Goal: Task Accomplishment & Management: Use online tool/utility

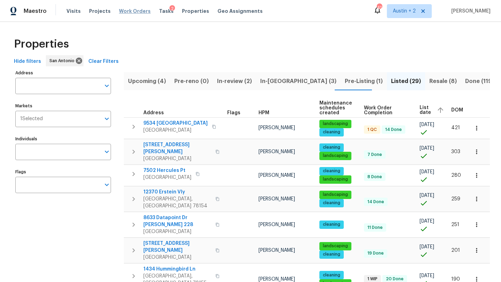
scroll to position [67, 0]
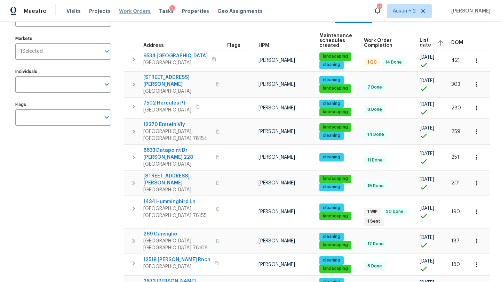
click at [121, 12] on span "Work Orders" at bounding box center [135, 11] width 32 height 7
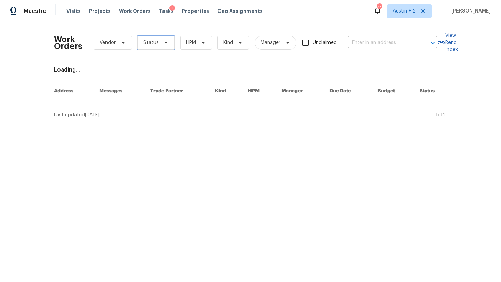
click at [151, 42] on span "Status" at bounding box center [150, 42] width 15 height 7
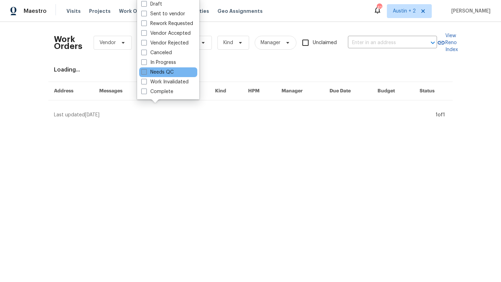
click at [158, 69] on label "Needs QC" at bounding box center [157, 72] width 32 height 7
click at [146, 69] on input "Needs QC" at bounding box center [143, 71] width 5 height 5
checkbox input "true"
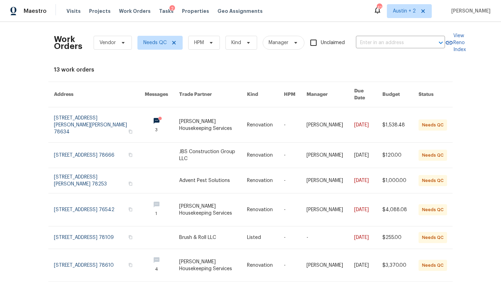
scroll to position [153, 0]
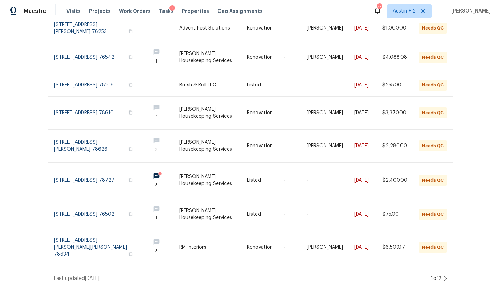
click at [443, 275] on div "1 of 2" at bounding box center [438, 278] width 18 height 7
click at [445, 276] on icon at bounding box center [444, 279] width 3 height 6
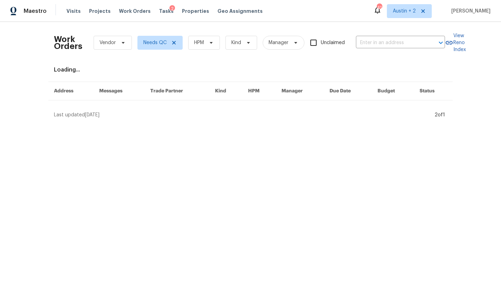
scroll to position [0, 0]
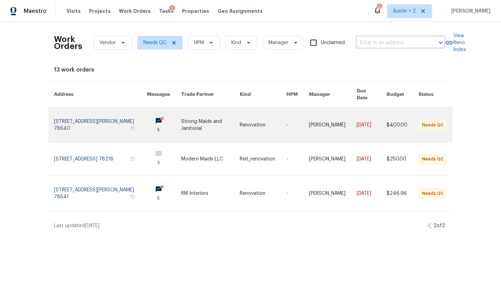
click at [192, 121] on link at bounding box center [210, 124] width 58 height 35
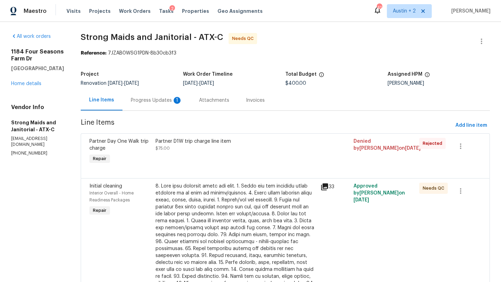
click at [159, 98] on div "Progress Updates 1" at bounding box center [156, 100] width 51 height 7
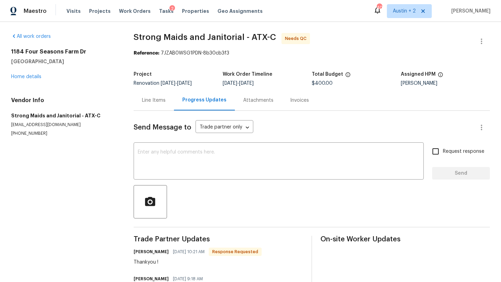
click at [150, 100] on div "Line Items" at bounding box center [154, 100] width 24 height 7
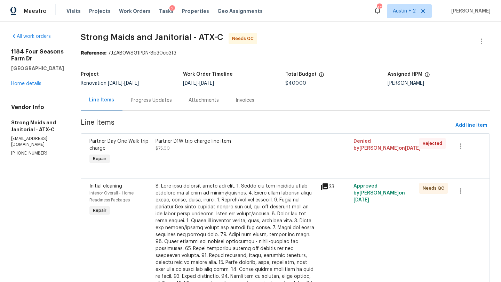
click at [202, 147] on div "Partner D1W trip charge line item $75.00" at bounding box center [235, 145] width 161 height 14
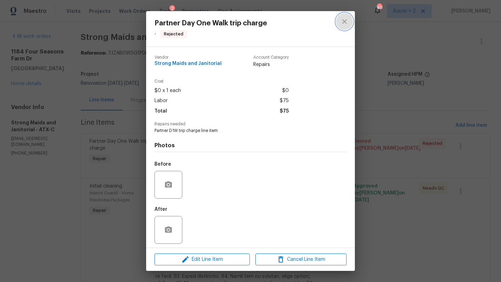
click at [344, 23] on icon "close" at bounding box center [344, 21] width 8 height 8
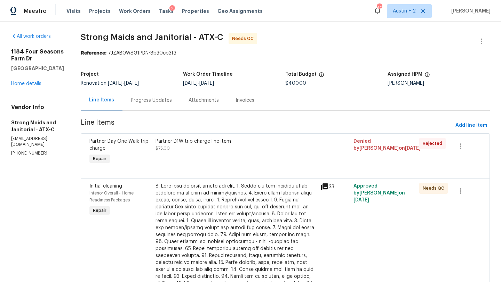
click at [252, 210] on div at bounding box center [235, 252] width 161 height 139
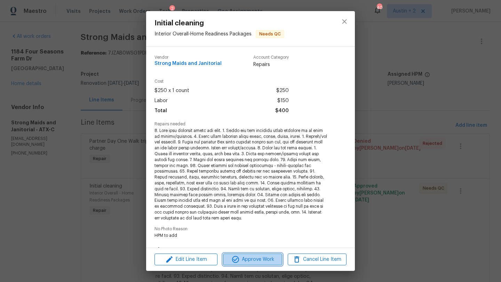
click at [251, 256] on span "Approve Work" at bounding box center [252, 260] width 55 height 9
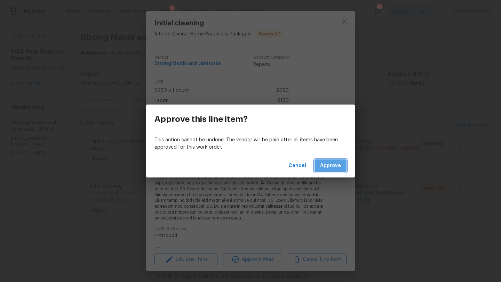
click at [325, 169] on span "Approve" at bounding box center [330, 166] width 21 height 9
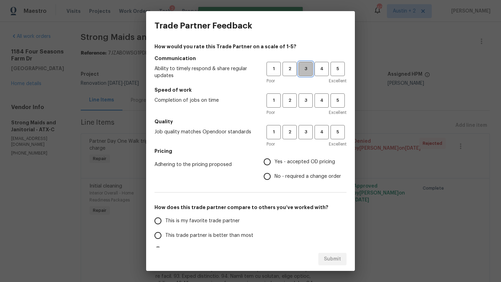
click at [304, 71] on span "3" at bounding box center [305, 69] width 13 height 8
click at [304, 94] on button "3" at bounding box center [305, 101] width 14 height 14
click at [303, 132] on span "3" at bounding box center [305, 132] width 13 height 8
click at [301, 162] on span "Yes - accepted OD pricing" at bounding box center [304, 162] width 61 height 7
click at [274, 162] on input "Yes - accepted OD pricing" at bounding box center [267, 162] width 15 height 15
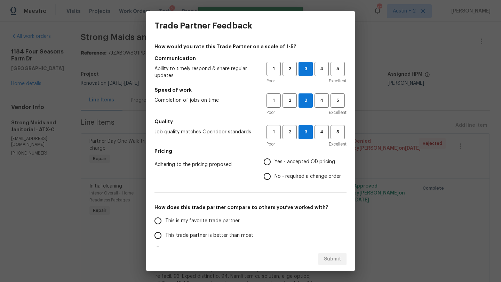
radio input "true"
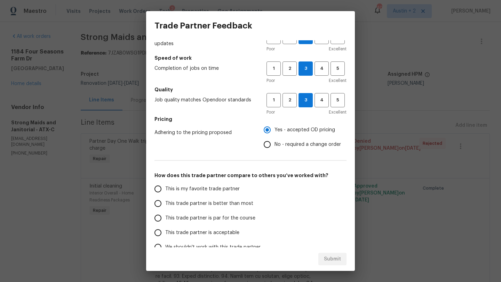
scroll to position [33, 0]
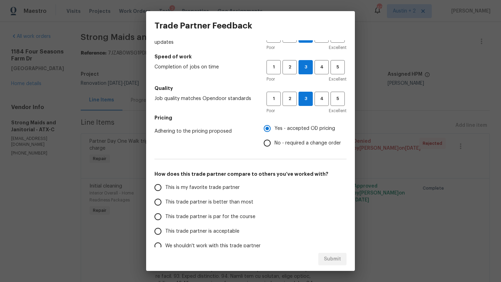
click at [259, 220] on div "This is my favorite trade partner This trade partner is better than most This t…" at bounding box center [210, 216] width 112 height 73
click at [255, 218] on label "This trade partner is par for the course" at bounding box center [206, 217] width 110 height 15
click at [165, 218] on input "This trade partner is par for the course" at bounding box center [158, 217] width 15 height 15
click at [332, 259] on span "Submit" at bounding box center [332, 259] width 17 height 9
radio input "true"
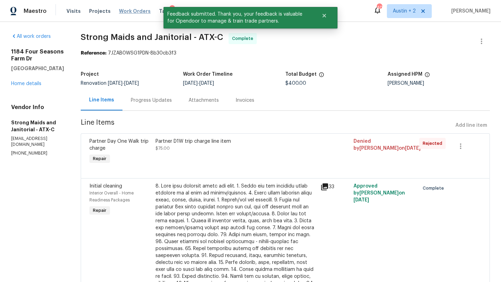
click at [138, 12] on span "Work Orders" at bounding box center [135, 11] width 32 height 7
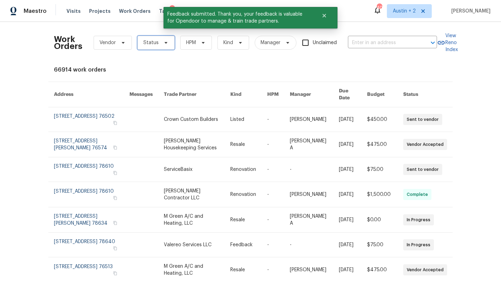
click at [163, 39] on span "Status" at bounding box center [155, 43] width 37 height 14
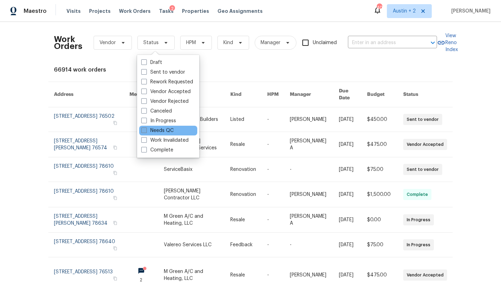
click at [168, 131] on label "Needs QC" at bounding box center [157, 130] width 32 height 7
click at [146, 131] on input "Needs QC" at bounding box center [143, 129] width 5 height 5
checkbox input "true"
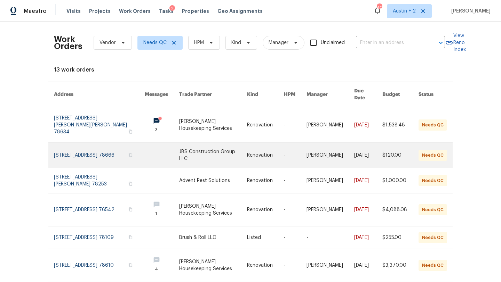
click at [199, 152] on link at bounding box center [213, 155] width 68 height 25
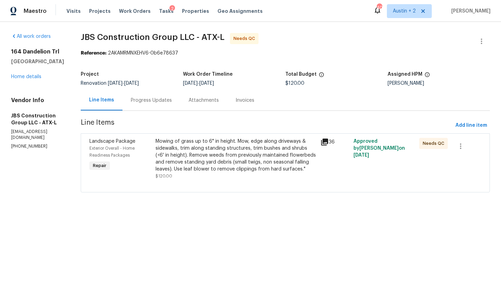
click at [172, 102] on div "Progress Updates" at bounding box center [151, 100] width 41 height 7
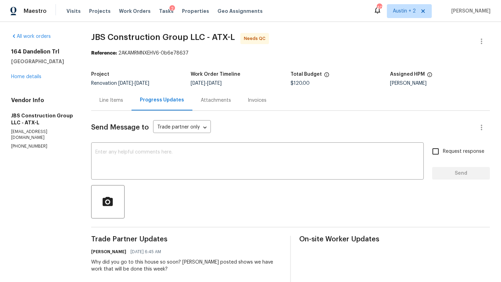
click at [121, 100] on div "Line Items" at bounding box center [111, 100] width 24 height 7
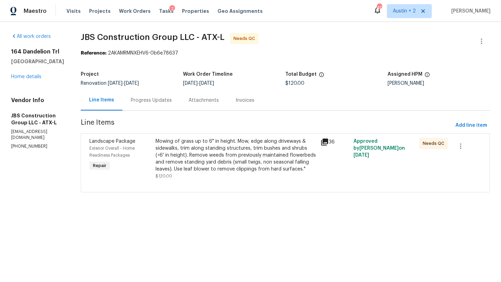
click at [198, 143] on div "Mowing of grass up to 6" in height. Mow, edge along driveways & sidewalks, trim…" at bounding box center [235, 155] width 161 height 35
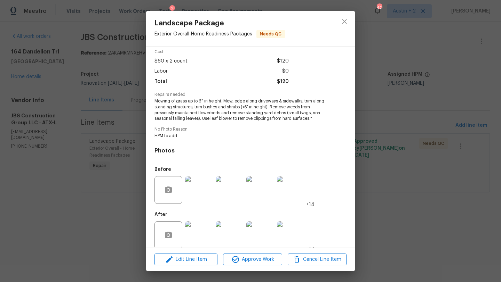
scroll to position [38, 0]
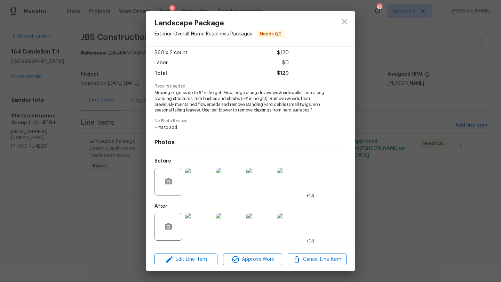
click at [207, 188] on img at bounding box center [199, 182] width 28 height 28
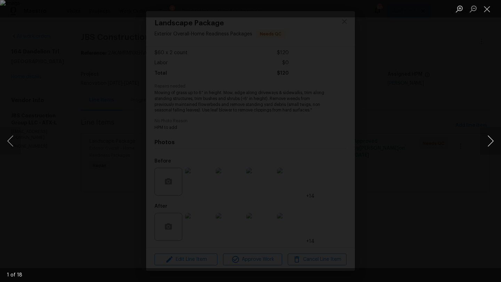
click at [489, 135] on button "Next image" at bounding box center [490, 141] width 21 height 28
click at [485, 10] on button "Close lightbox" at bounding box center [487, 9] width 14 height 12
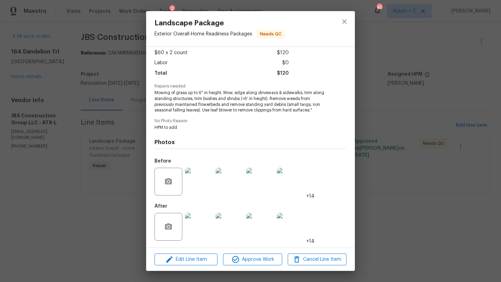
click at [203, 187] on img at bounding box center [199, 182] width 28 height 28
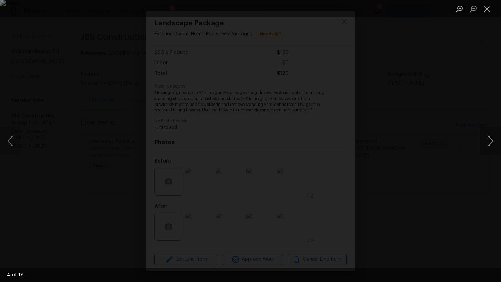
click at [489, 141] on button "Next image" at bounding box center [490, 141] width 21 height 28
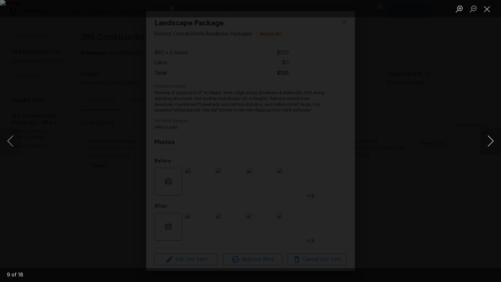
click at [489, 141] on button "Next image" at bounding box center [490, 141] width 21 height 28
click at [485, 8] on button "Close lightbox" at bounding box center [487, 9] width 14 height 12
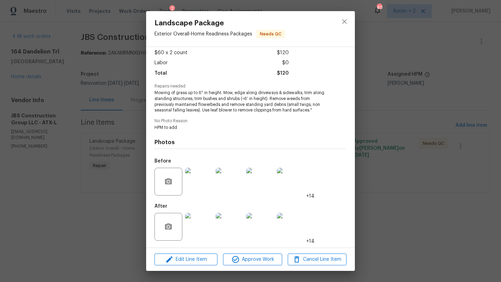
click at [205, 232] on img at bounding box center [199, 227] width 28 height 28
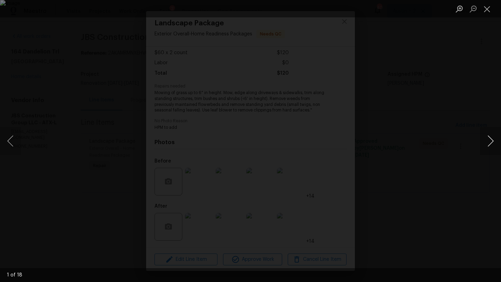
click at [485, 144] on button "Next image" at bounding box center [490, 141] width 21 height 28
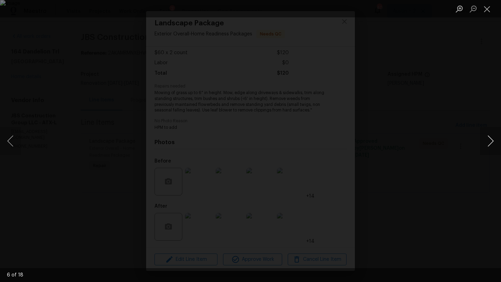
click at [485, 144] on button "Next image" at bounding box center [490, 141] width 21 height 28
click at [484, 10] on button "Close lightbox" at bounding box center [487, 9] width 14 height 12
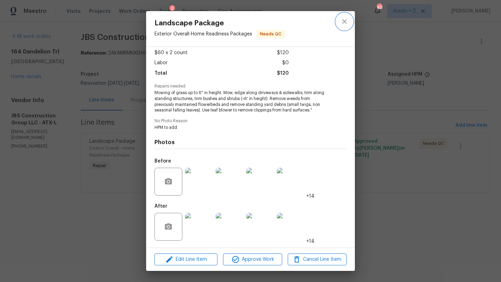
click at [343, 21] on icon "close" at bounding box center [344, 21] width 8 height 8
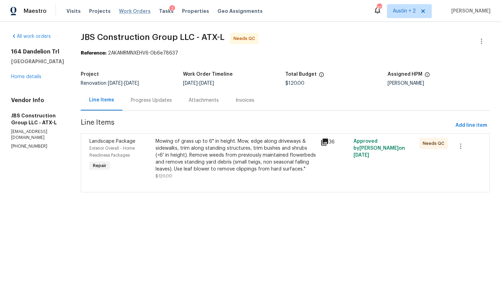
click at [123, 12] on span "Work Orders" at bounding box center [135, 11] width 32 height 7
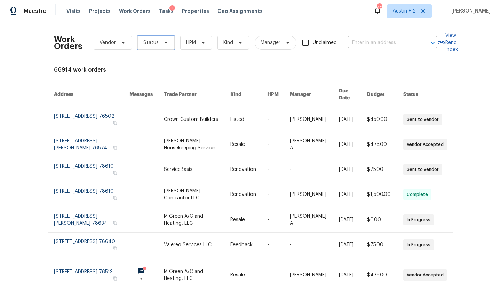
click at [163, 40] on icon at bounding box center [166, 43] width 6 height 6
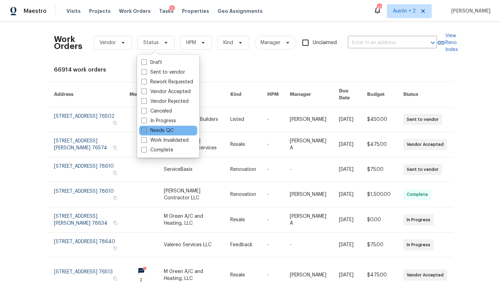
click at [163, 130] on label "Needs QC" at bounding box center [157, 130] width 32 height 7
click at [146, 130] on input "Needs QC" at bounding box center [143, 129] width 5 height 5
checkbox input "true"
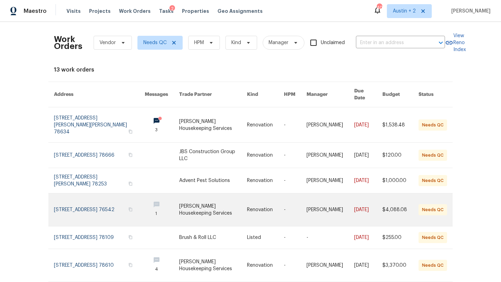
scroll to position [153, 0]
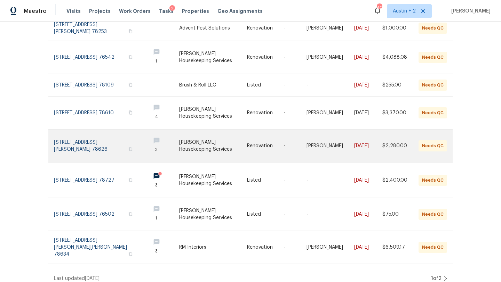
click at [193, 143] on link at bounding box center [213, 146] width 68 height 33
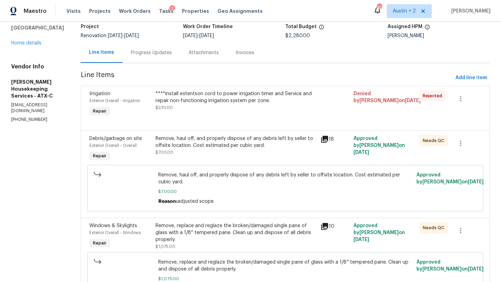
scroll to position [80, 0]
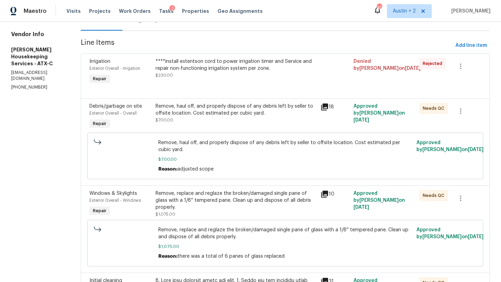
click at [210, 117] on div "Remove, haul off, and properly dispose of any debris left by seller to offsite …" at bounding box center [235, 113] width 161 height 21
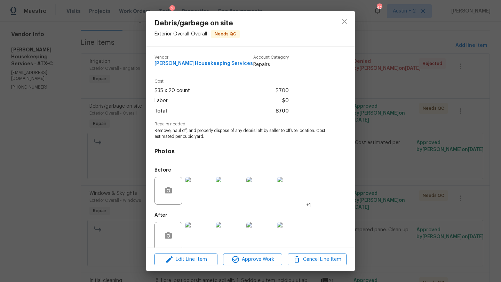
scroll to position [9, 0]
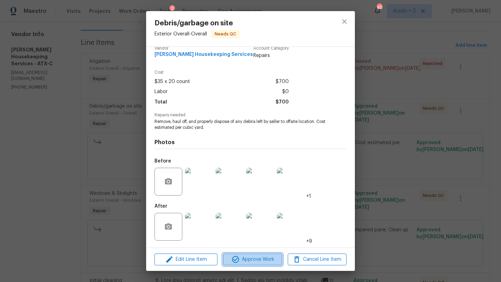
click at [255, 263] on span "Approve Work" at bounding box center [252, 260] width 55 height 9
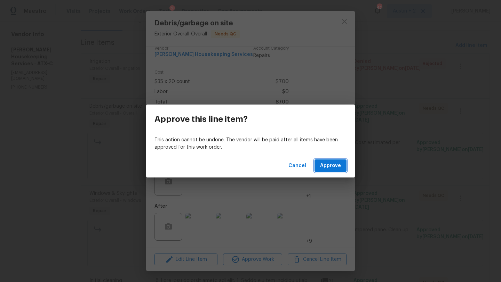
click at [334, 168] on span "Approve" at bounding box center [330, 166] width 21 height 9
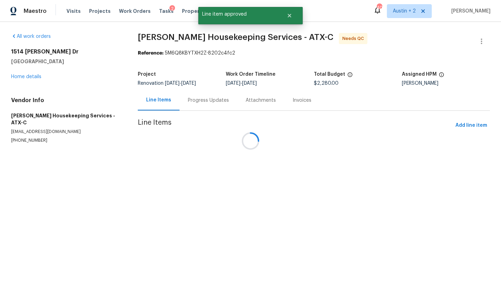
scroll to position [0, 0]
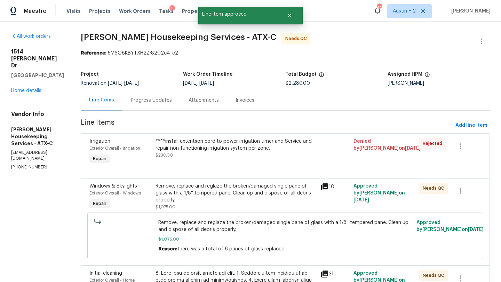
click at [228, 200] on div "Remove, replace and reglaze the broken/damaged single pane of glass with a 1/8'…" at bounding box center [235, 193] width 161 height 21
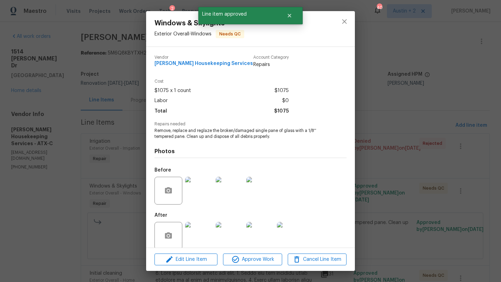
scroll to position [9, 0]
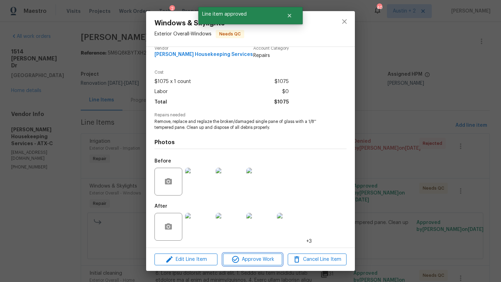
click at [260, 261] on span "Approve Work" at bounding box center [252, 260] width 55 height 9
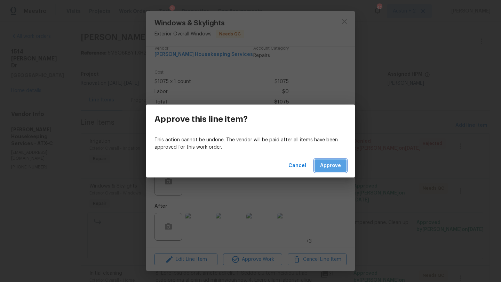
click at [331, 170] on span "Approve" at bounding box center [330, 166] width 21 height 9
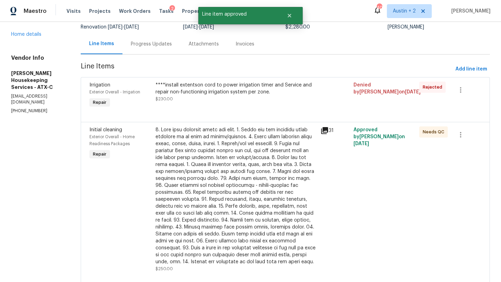
scroll to position [60, 0]
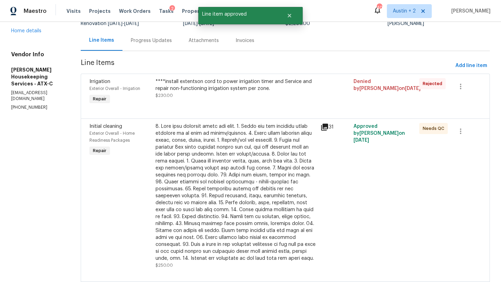
click at [257, 183] on div at bounding box center [235, 192] width 161 height 139
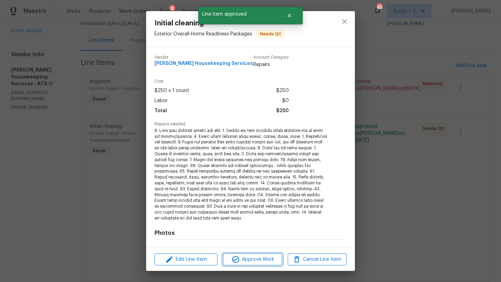
click at [260, 263] on span "Approve Work" at bounding box center [252, 260] width 55 height 9
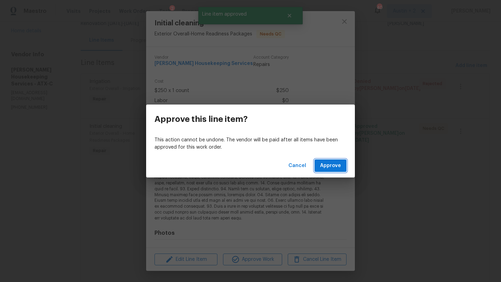
click at [325, 167] on span "Approve" at bounding box center [330, 166] width 21 height 9
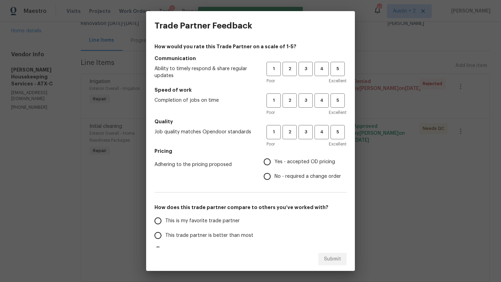
scroll to position [0, 0]
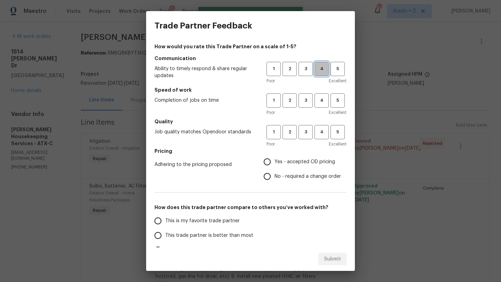
click at [319, 71] on span "4" at bounding box center [321, 69] width 13 height 8
click at [321, 103] on span "4" at bounding box center [321, 101] width 13 height 8
click at [319, 130] on span "4" at bounding box center [321, 132] width 13 height 8
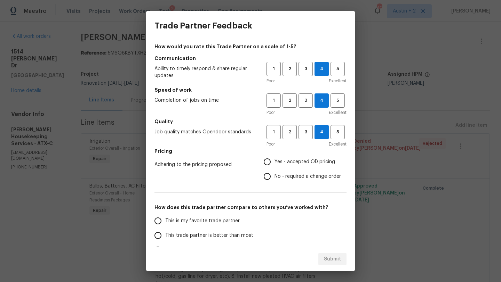
click at [308, 162] on span "Yes - accepted OD pricing" at bounding box center [304, 162] width 61 height 7
click at [274, 162] on input "Yes - accepted OD pricing" at bounding box center [267, 162] width 15 height 15
radio input "true"
click at [236, 233] on span "This trade partner is better than most" at bounding box center [209, 235] width 88 height 7
click at [165, 233] on input "This trade partner is better than most" at bounding box center [158, 235] width 15 height 15
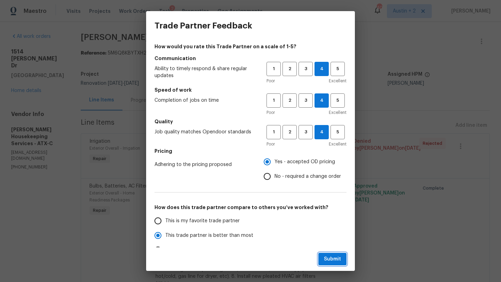
click at [330, 259] on span "Submit" at bounding box center [332, 259] width 17 height 9
radio input "true"
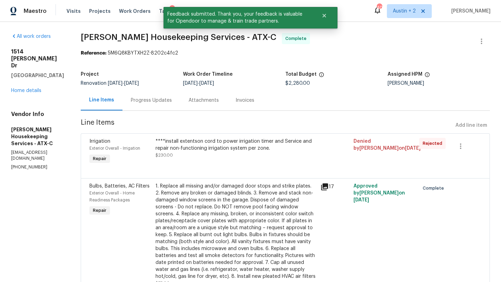
click at [127, 15] on div "Visits Projects Work Orders Tasks 2 Properties Geo Assignments" at bounding box center [168, 11] width 204 height 14
click at [127, 8] on span "Work Orders" at bounding box center [135, 11] width 32 height 7
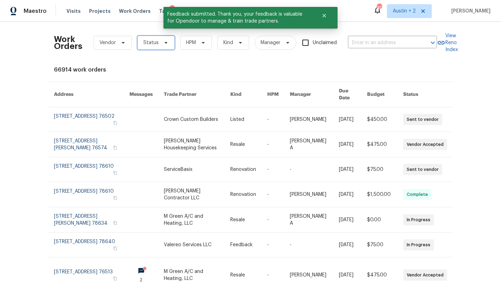
click at [163, 43] on icon at bounding box center [166, 43] width 6 height 6
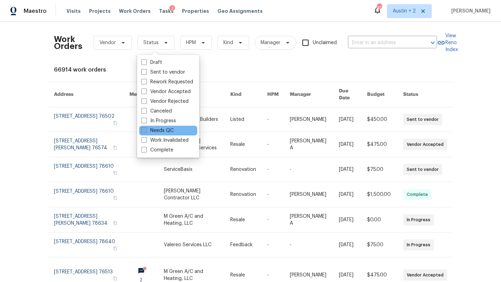
click at [171, 131] on label "Needs QC" at bounding box center [157, 130] width 32 height 7
click at [146, 131] on input "Needs QC" at bounding box center [143, 129] width 5 height 5
checkbox input "true"
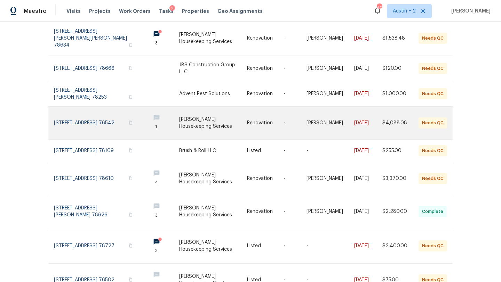
scroll to position [92, 0]
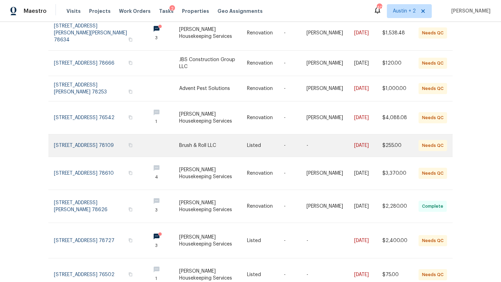
click at [189, 142] on link at bounding box center [213, 146] width 68 height 22
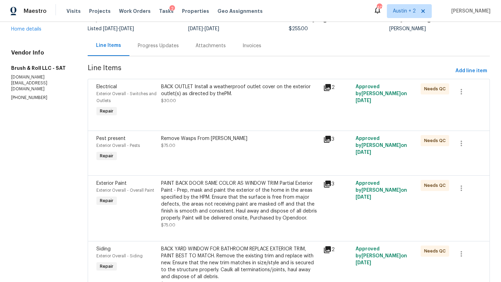
scroll to position [49, 0]
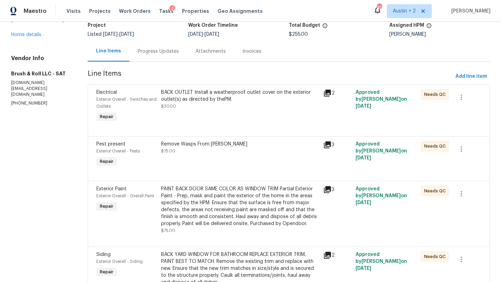
click at [207, 92] on div "BACK OUTLET Install a weatherproof outlet cover on the exterior outlet(s) as di…" at bounding box center [240, 96] width 158 height 14
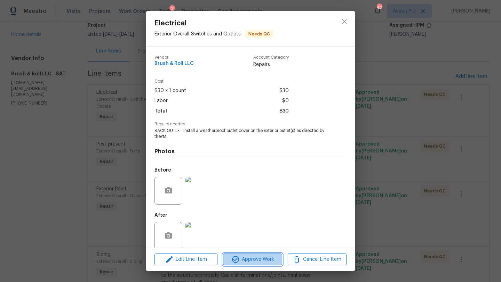
click at [266, 260] on span "Approve Work" at bounding box center [252, 260] width 55 height 9
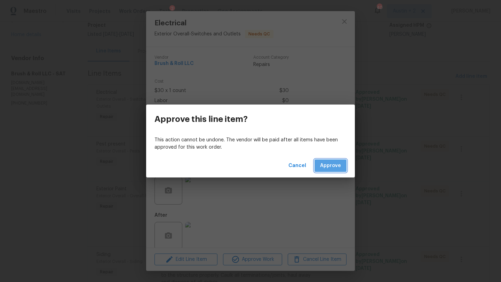
click at [338, 167] on span "Approve" at bounding box center [330, 166] width 21 height 9
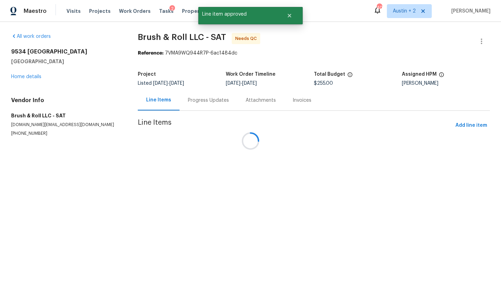
scroll to position [0, 0]
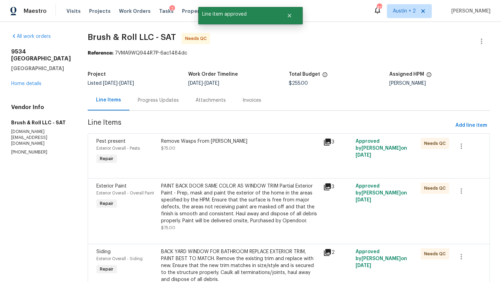
click at [236, 148] on div "Remove Wasps From [PERSON_NAME] $75.00" at bounding box center [240, 145] width 158 height 14
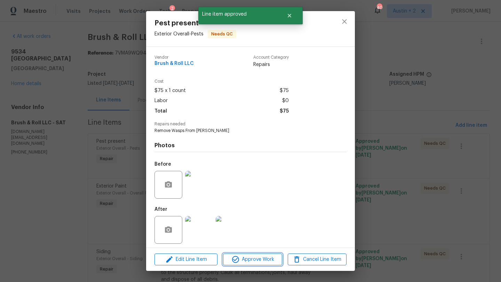
click at [252, 257] on span "Approve Work" at bounding box center [252, 260] width 55 height 9
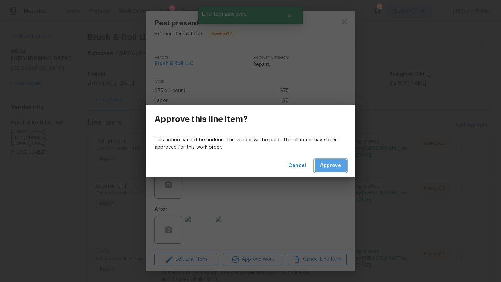
click at [334, 164] on span "Approve" at bounding box center [330, 166] width 21 height 9
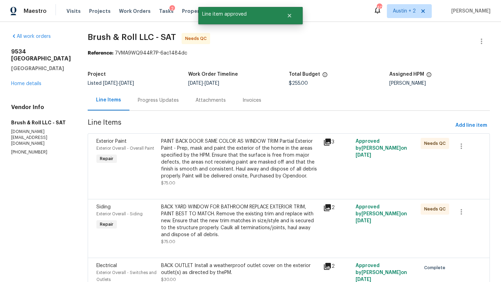
click at [224, 159] on div "PAINT BACK DOOR SAME COLOR AS WINDOW TRIM Partial Exterior Paint - Prep, mask a…" at bounding box center [240, 159] width 158 height 42
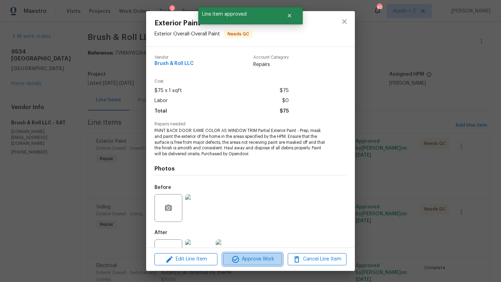
click at [242, 259] on span "Approve Work" at bounding box center [252, 259] width 55 height 9
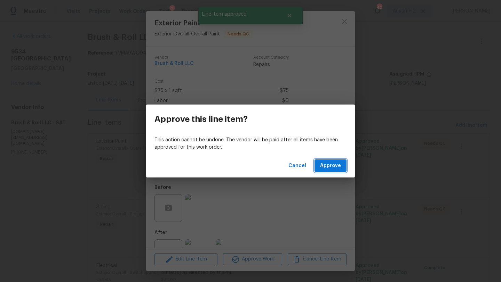
click at [323, 170] on span "Approve" at bounding box center [330, 166] width 21 height 9
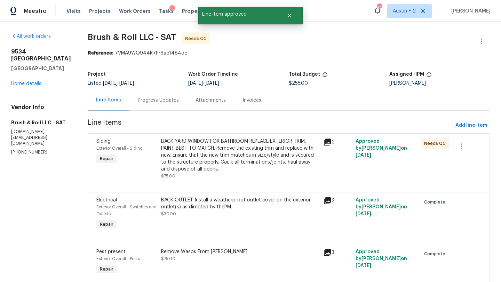
click at [236, 161] on div "BACK YARD WINDOW FOR BATHROOM REPLACE EXTERIOR TRIM, PAINT BEST TO MATCH. Remov…" at bounding box center [240, 155] width 158 height 35
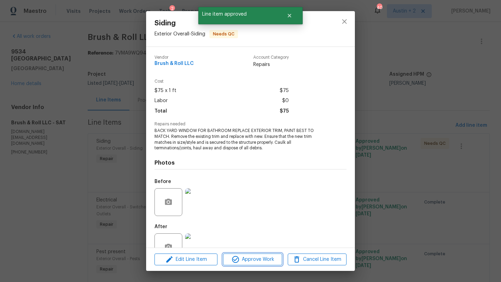
click at [250, 259] on span "Approve Work" at bounding box center [252, 260] width 55 height 9
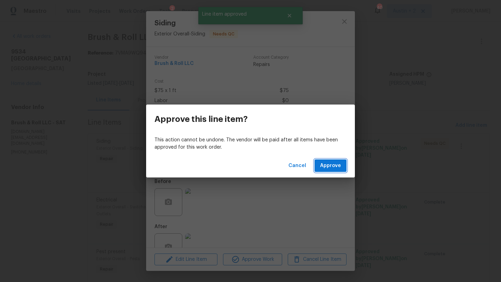
click at [328, 170] on button "Approve" at bounding box center [330, 166] width 32 height 13
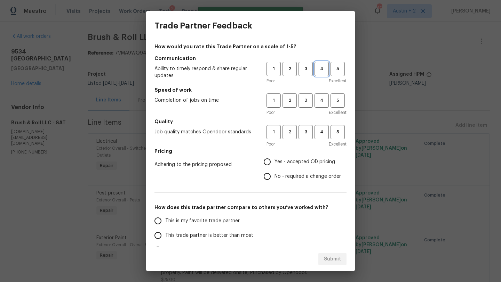
click at [317, 72] on span "4" at bounding box center [321, 69] width 13 height 8
click at [318, 106] on button "4" at bounding box center [321, 101] width 14 height 14
click at [319, 134] on span "4" at bounding box center [321, 132] width 13 height 8
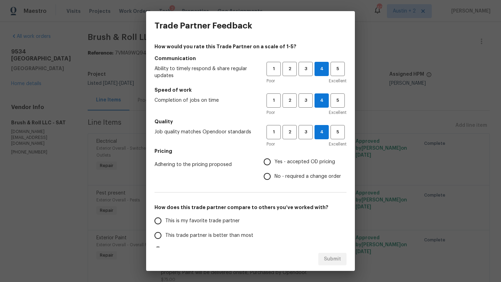
click at [308, 163] on span "Yes - accepted OD pricing" at bounding box center [304, 162] width 61 height 7
click at [274, 163] on input "Yes - accepted OD pricing" at bounding box center [267, 162] width 15 height 15
radio input "true"
click at [245, 238] on span "This trade partner is better than most" at bounding box center [209, 235] width 88 height 7
click at [165, 238] on input "This trade partner is better than most" at bounding box center [158, 235] width 15 height 15
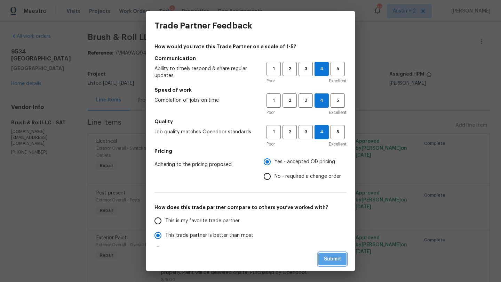
click at [328, 261] on span "Submit" at bounding box center [332, 259] width 17 height 9
radio input "true"
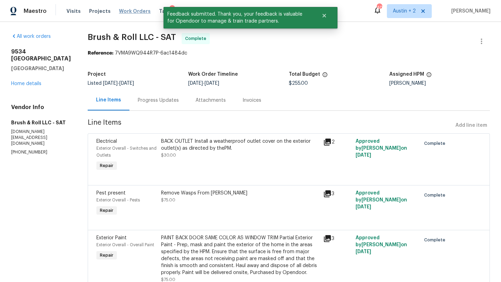
click at [135, 12] on span "Work Orders" at bounding box center [135, 11] width 32 height 7
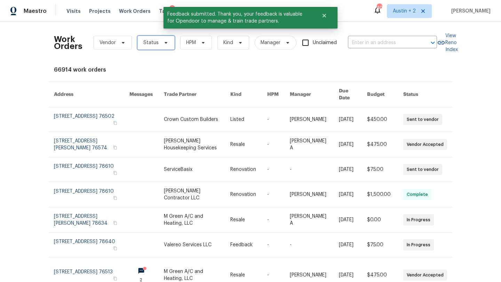
click at [167, 45] on span "Status" at bounding box center [155, 43] width 37 height 14
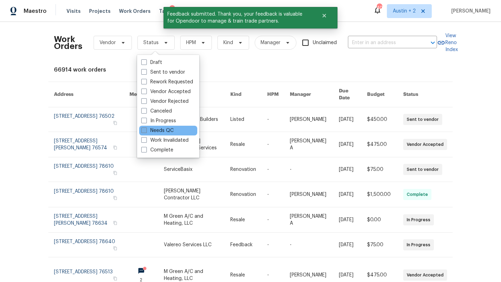
click at [170, 129] on label "Needs QC" at bounding box center [157, 130] width 32 height 7
click at [146, 129] on input "Needs QC" at bounding box center [143, 129] width 5 height 5
checkbox input "true"
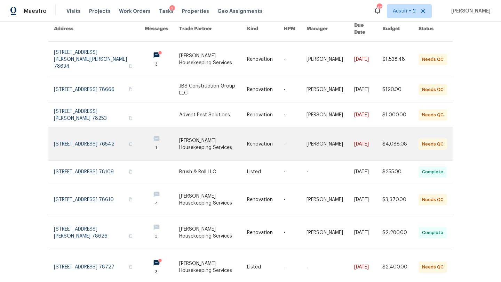
scroll to position [74, 0]
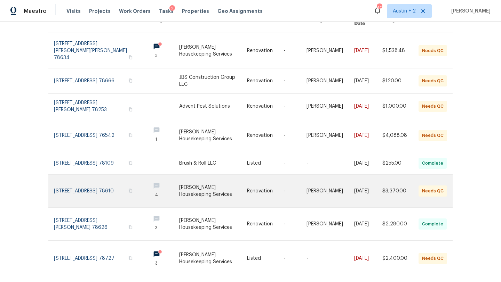
click at [208, 184] on link at bounding box center [213, 191] width 68 height 33
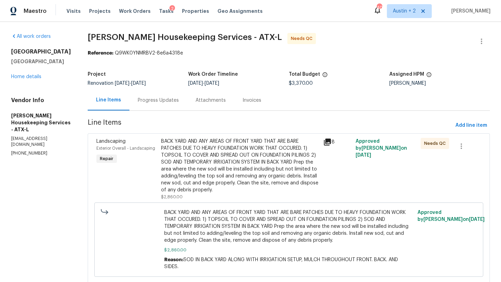
click at [204, 148] on div "BACK YARD AND ANY AREAS OF FRONT YARD THAT ARE BARE PATCHES DUE TO HEAVY FOUNDA…" at bounding box center [240, 166] width 158 height 56
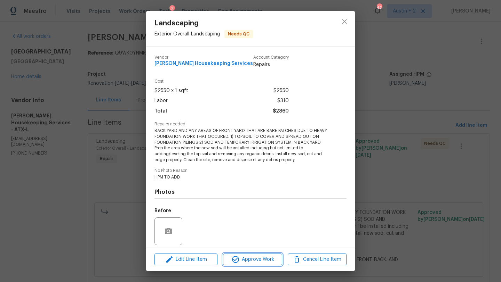
click at [247, 259] on span "Approve Work" at bounding box center [252, 260] width 55 height 9
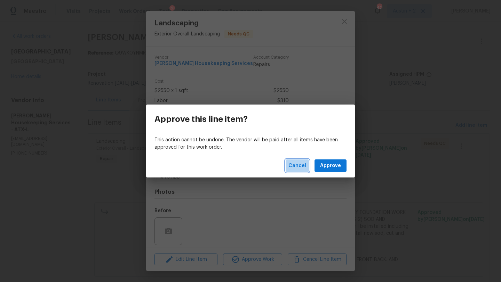
click at [296, 163] on span "Cancel" at bounding box center [297, 166] width 18 height 9
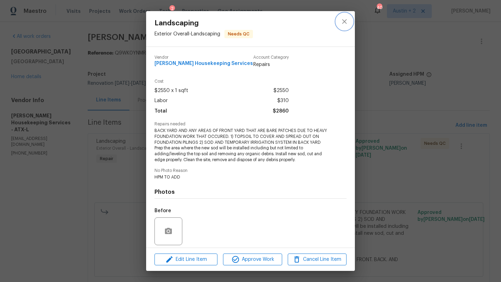
click at [345, 24] on icon "close" at bounding box center [344, 21] width 8 height 8
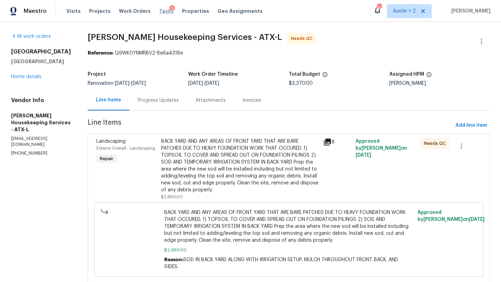
click at [160, 10] on span "Tasks" at bounding box center [166, 11] width 15 height 5
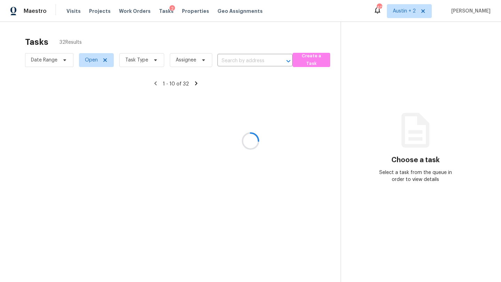
click at [120, 9] on span "Work Orders" at bounding box center [135, 11] width 32 height 7
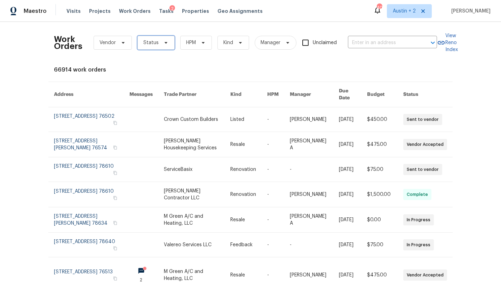
click at [154, 39] on span "Status" at bounding box center [155, 43] width 37 height 14
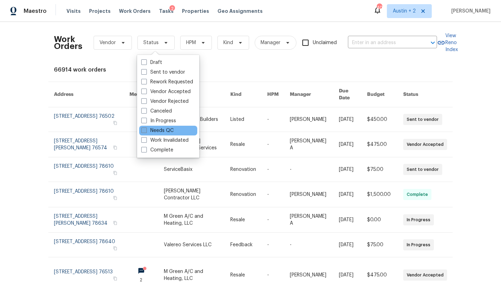
click at [165, 130] on label "Needs QC" at bounding box center [157, 130] width 32 height 7
click at [146, 130] on input "Needs QC" at bounding box center [143, 129] width 5 height 5
checkbox input "true"
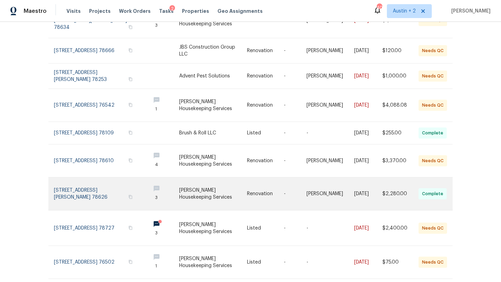
scroll to position [153, 0]
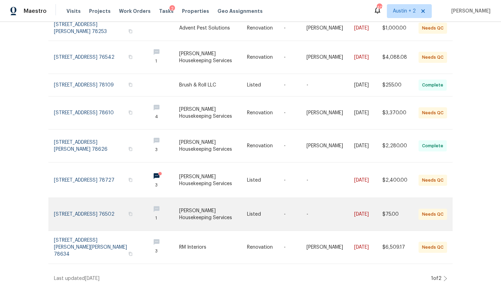
click at [227, 212] on link at bounding box center [213, 214] width 68 height 33
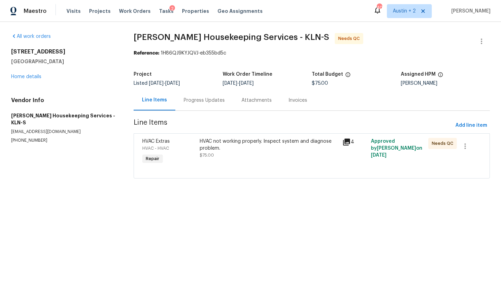
click at [196, 102] on div "Progress Updates" at bounding box center [204, 100] width 41 height 7
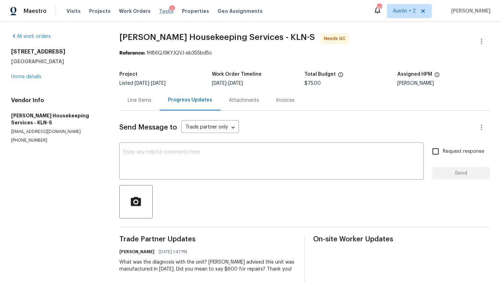
click at [159, 11] on span "Tasks" at bounding box center [166, 11] width 15 height 5
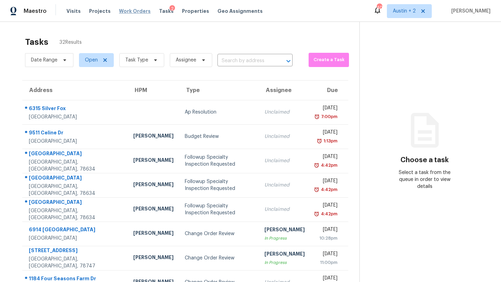
click at [125, 12] on span "Work Orders" at bounding box center [135, 11] width 32 height 7
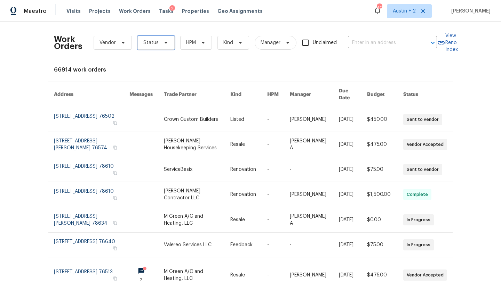
click at [154, 41] on span "Status" at bounding box center [150, 42] width 15 height 7
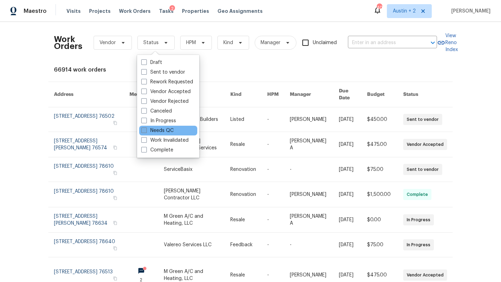
click at [165, 130] on label "Needs QC" at bounding box center [157, 130] width 32 height 7
click at [146, 130] on input "Needs QC" at bounding box center [143, 129] width 5 height 5
checkbox input "true"
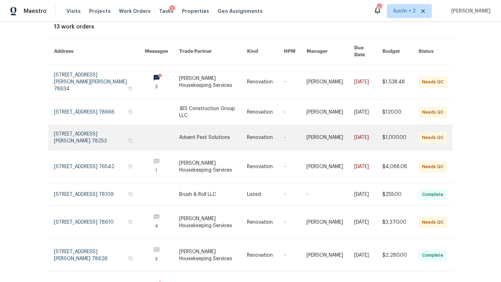
scroll to position [153, 0]
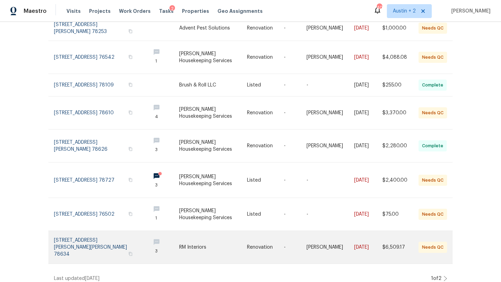
click at [225, 239] on link at bounding box center [213, 247] width 68 height 33
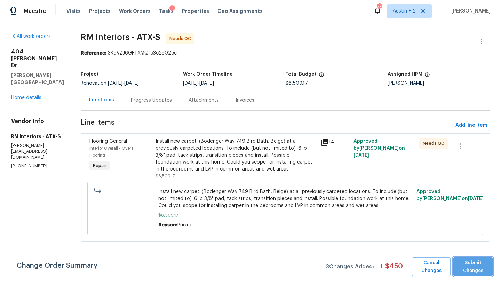
click at [460, 262] on span "Submit Changes" at bounding box center [473, 267] width 32 height 16
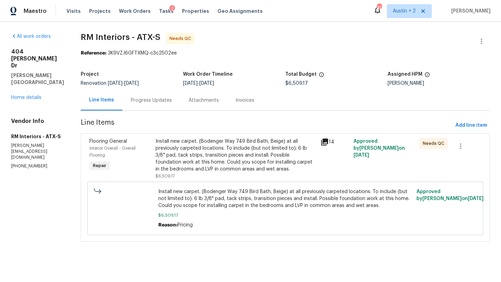
click at [158, 99] on div "Progress Updates" at bounding box center [151, 100] width 41 height 7
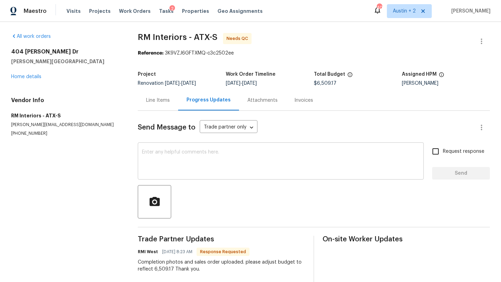
scroll to position [64, 0]
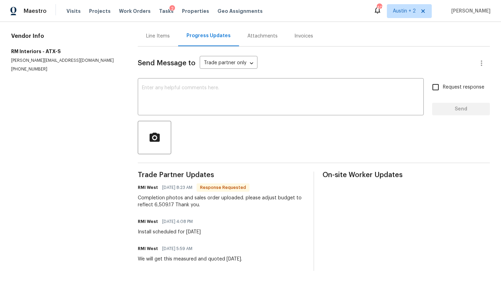
click at [163, 35] on div "Line Items" at bounding box center [158, 36] width 24 height 7
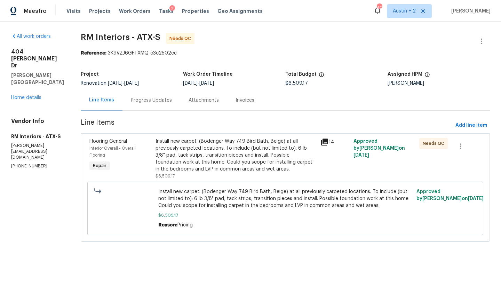
click at [325, 144] on icon at bounding box center [324, 142] width 7 height 7
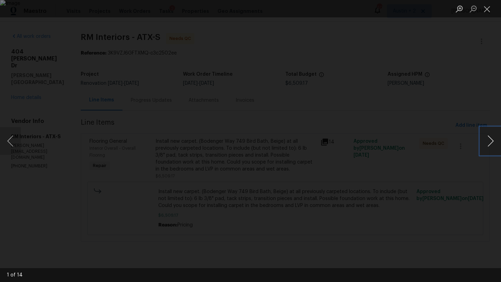
click at [490, 144] on button "Next image" at bounding box center [490, 141] width 21 height 28
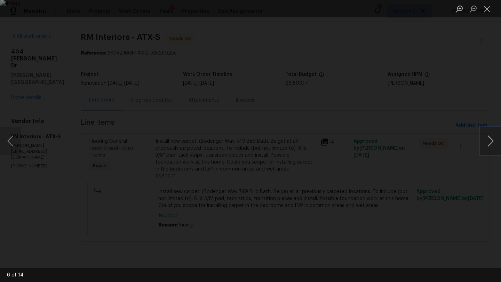
click at [490, 144] on button "Next image" at bounding box center [490, 141] width 21 height 28
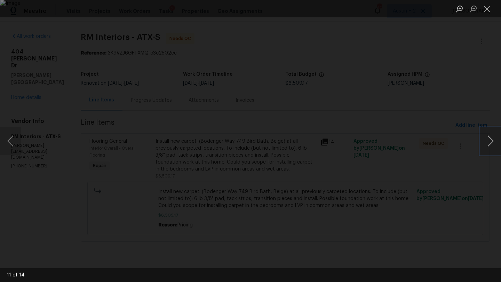
click at [490, 144] on button "Next image" at bounding box center [490, 141] width 21 height 28
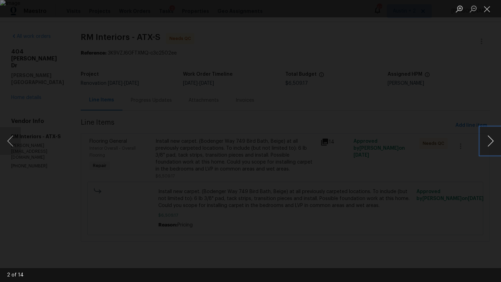
click at [490, 144] on button "Next image" at bounding box center [490, 141] width 21 height 28
click at [492, 13] on button "Close lightbox" at bounding box center [487, 9] width 14 height 12
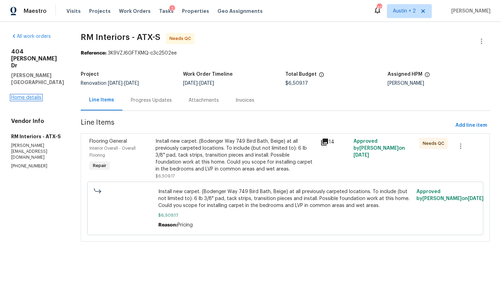
click at [21, 95] on link "Home details" at bounding box center [26, 97] width 30 height 5
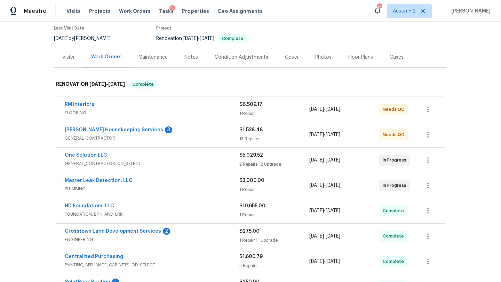
scroll to position [58, 0]
click at [119, 128] on link "[PERSON_NAME] Housekeeping Services" at bounding box center [114, 130] width 98 height 5
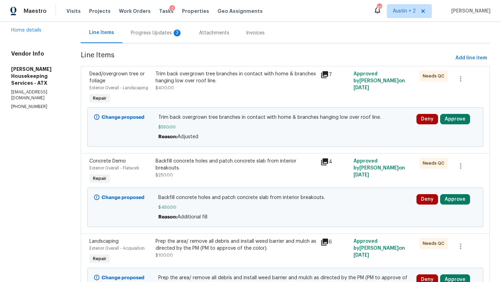
scroll to position [71, 0]
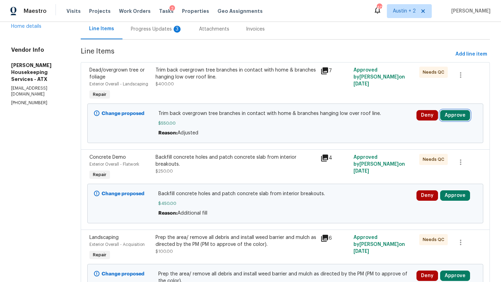
click at [456, 115] on button "Approve" at bounding box center [455, 115] width 30 height 10
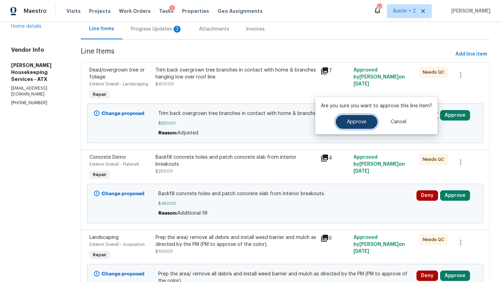
click at [372, 125] on button "Approve" at bounding box center [357, 122] width 42 height 14
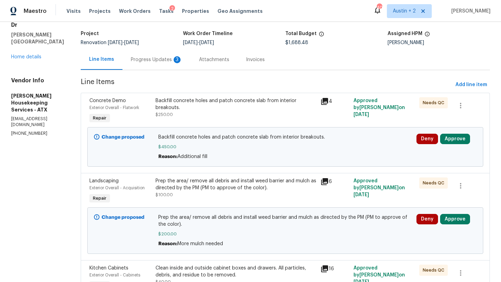
scroll to position [0, 0]
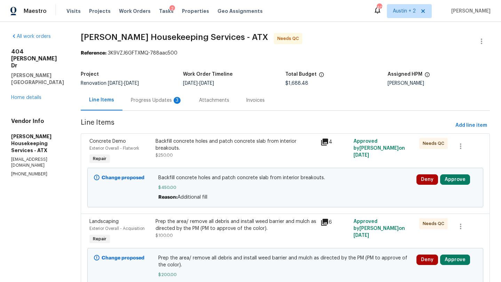
click at [328, 141] on icon at bounding box center [324, 142] width 7 height 7
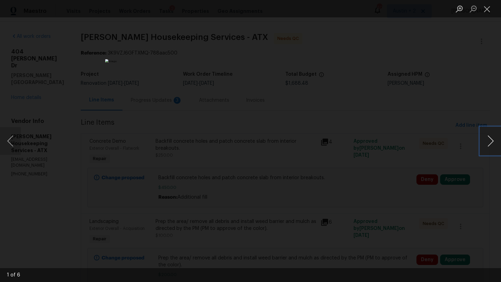
click at [493, 141] on button "Next image" at bounding box center [490, 141] width 21 height 28
click at [485, 14] on button "Close lightbox" at bounding box center [487, 9] width 14 height 12
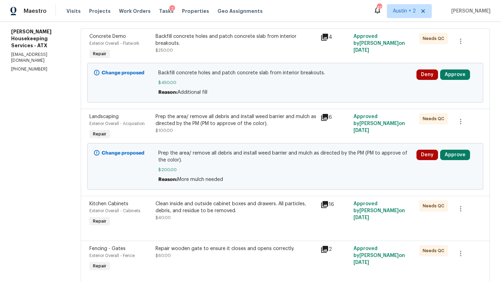
scroll to position [108, 0]
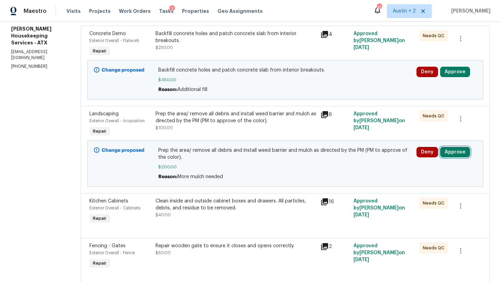
click at [455, 153] on button "Approve" at bounding box center [455, 152] width 30 height 10
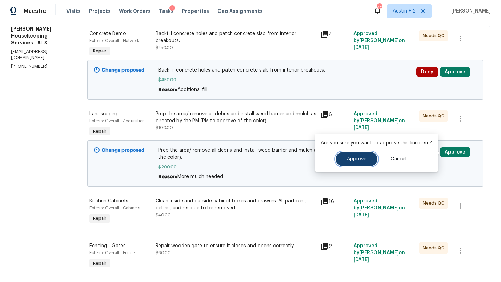
click at [350, 160] on span "Approve" at bounding box center [356, 159] width 19 height 5
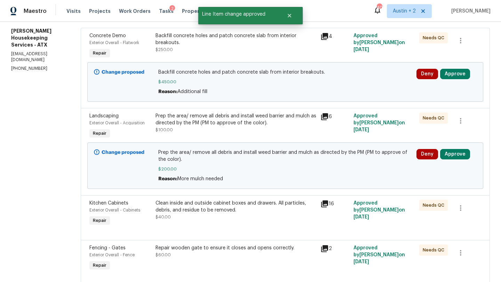
scroll to position [104, 0]
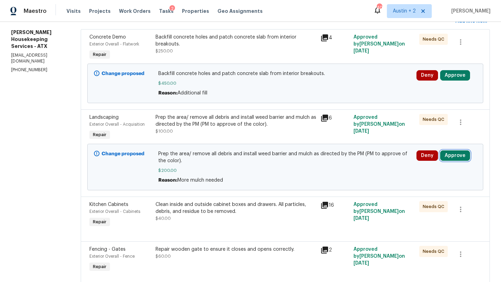
click at [455, 158] on button "Approve" at bounding box center [455, 156] width 30 height 10
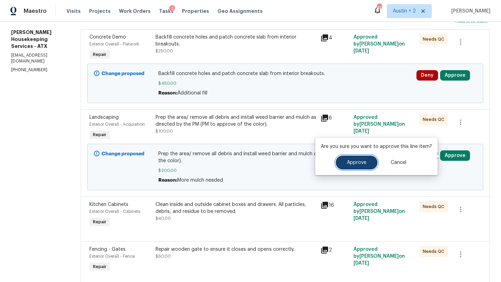
click at [356, 163] on span "Approve" at bounding box center [356, 162] width 19 height 5
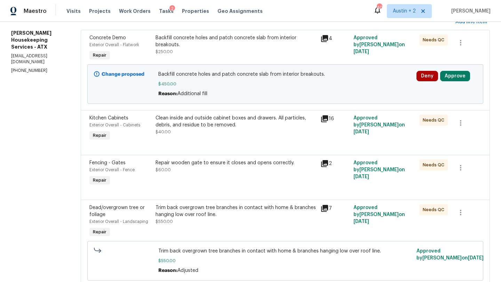
scroll to position [0, 0]
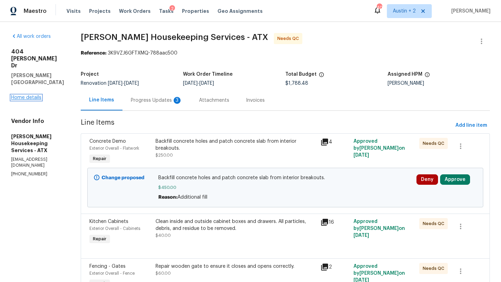
click at [31, 95] on link "Home details" at bounding box center [26, 97] width 30 height 5
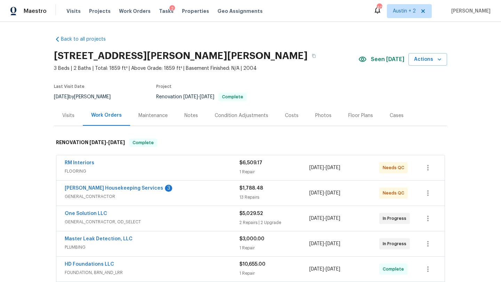
click at [188, 117] on div "Notes" at bounding box center [191, 115] width 14 height 7
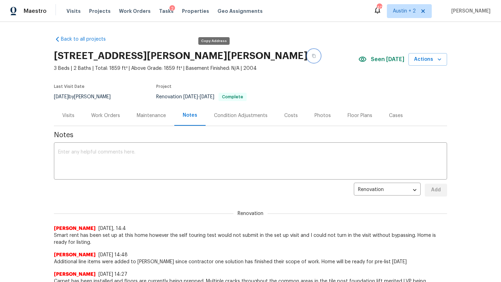
click at [307, 56] on button "button" at bounding box center [313, 56] width 13 height 13
click at [100, 112] on div "Work Orders" at bounding box center [105, 115] width 29 height 7
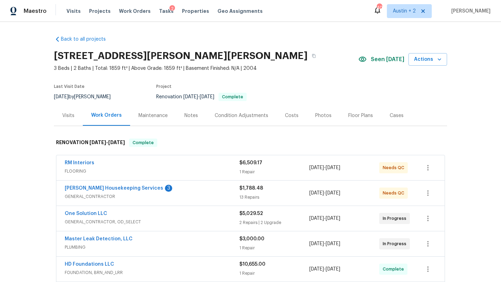
click at [172, 188] on div "[PERSON_NAME] Housekeeping Services 3" at bounding box center [152, 189] width 175 height 8
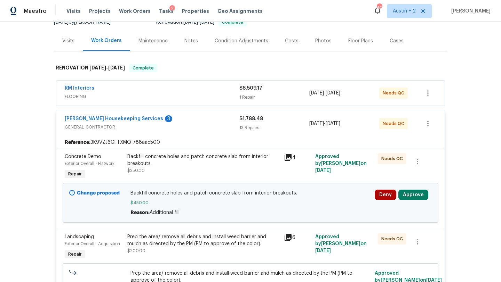
scroll to position [99, 0]
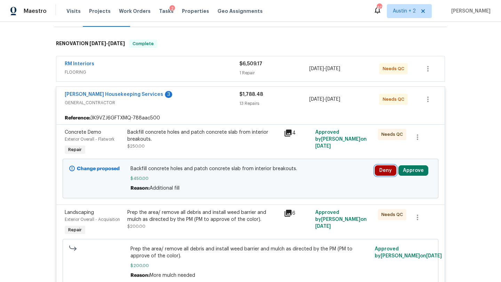
click at [385, 171] on button "Deny" at bounding box center [385, 171] width 22 height 10
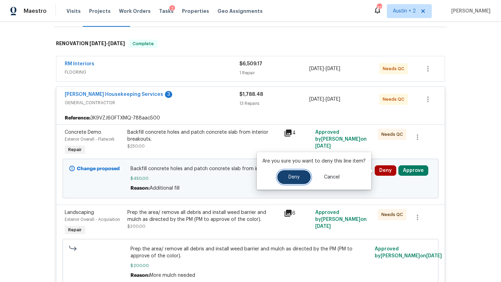
click at [295, 179] on span "Deny" at bounding box center [293, 177] width 11 height 5
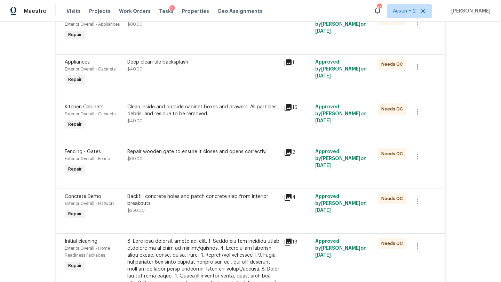
scroll to position [0, 0]
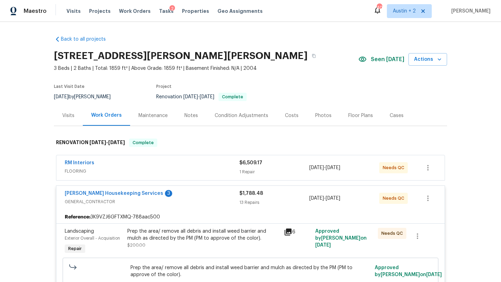
click at [285, 116] on div "Costs" at bounding box center [292, 115] width 14 height 7
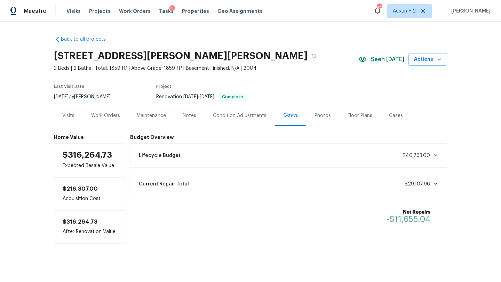
click at [91, 109] on div "Work Orders" at bounding box center [106, 115] width 46 height 21
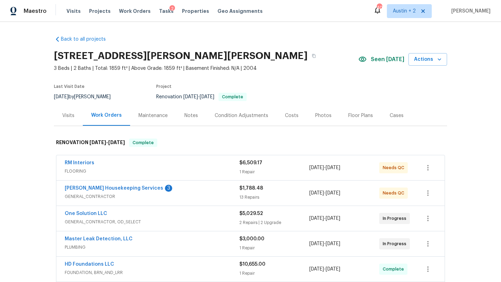
click at [157, 188] on div "[PERSON_NAME] Housekeeping Services 3" at bounding box center [152, 189] width 175 height 8
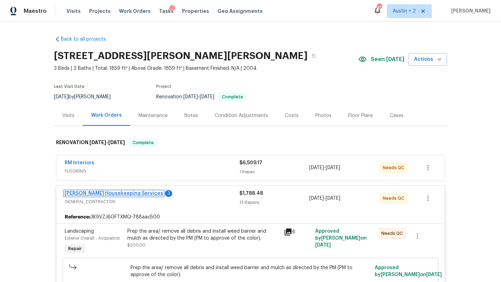
click at [111, 192] on link "[PERSON_NAME] Housekeeping Services" at bounding box center [114, 193] width 98 height 5
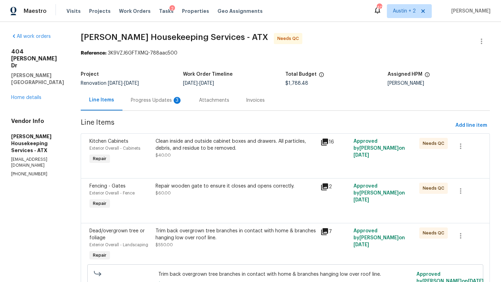
click at [162, 100] on div "Progress Updates 3" at bounding box center [156, 100] width 51 height 7
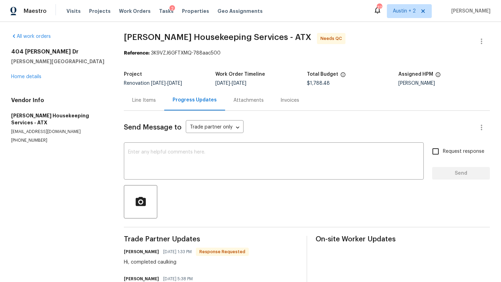
click at [36, 73] on div "[STREET_ADDRESS][PERSON_NAME][PERSON_NAME] Home details" at bounding box center [59, 64] width 96 height 32
click at [36, 76] on link "Home details" at bounding box center [26, 76] width 30 height 5
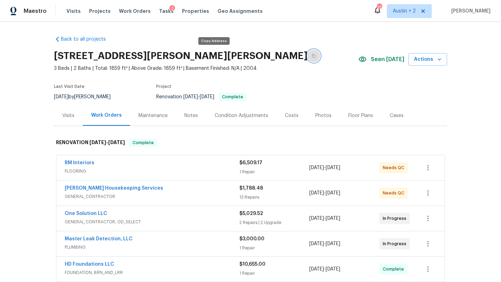
click at [307, 58] on button "button" at bounding box center [313, 56] width 13 height 13
click at [92, 11] on span "Projects" at bounding box center [100, 11] width 22 height 7
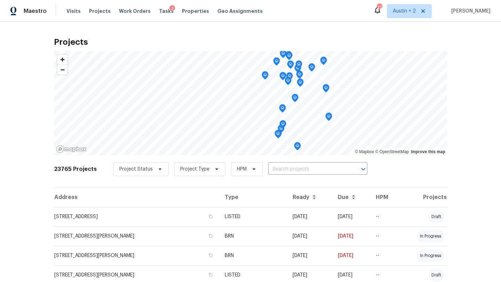
click at [273, 169] on input "text" at bounding box center [308, 169] width 80 height 11
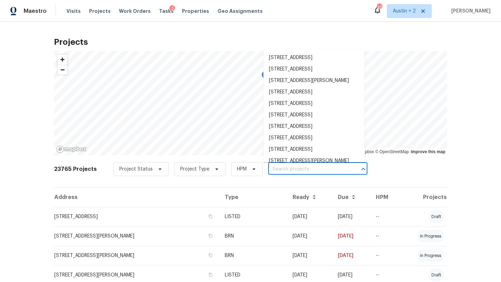
paste input "[STREET_ADDRESS]"
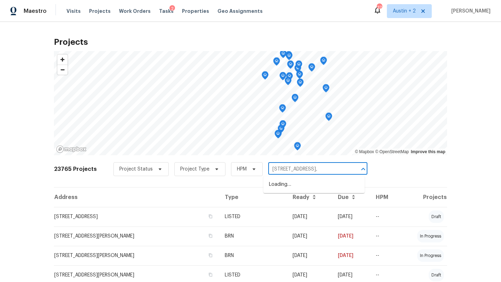
type input "[STREET_ADDRESS]"
click at [318, 180] on li "[STREET_ADDRESS]" at bounding box center [313, 184] width 101 height 11
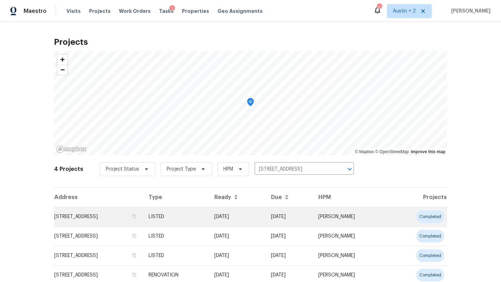
click at [79, 224] on td "[STREET_ADDRESS]" at bounding box center [98, 216] width 89 height 19
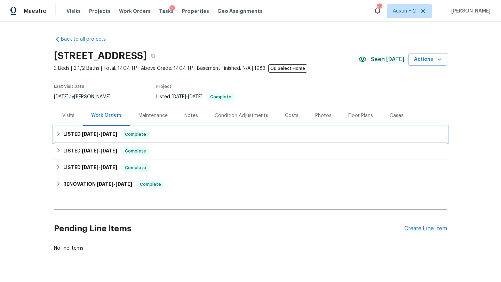
click at [102, 136] on span "[DATE]" at bounding box center [108, 134] width 17 height 5
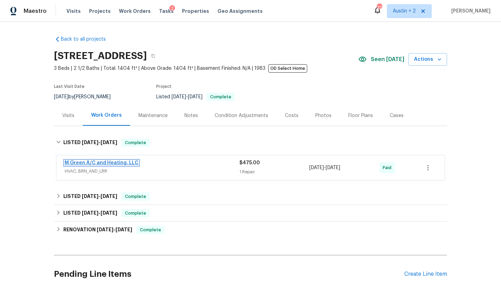
click at [116, 165] on link "M Green A/C and Heating, LLC" at bounding box center [102, 163] width 74 height 5
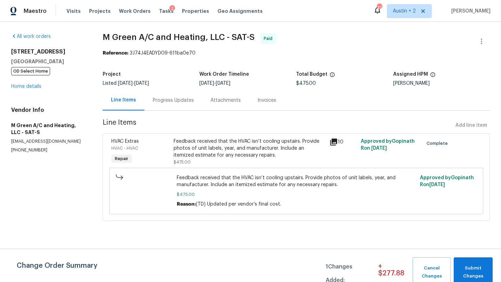
click at [164, 102] on div "Progress Updates" at bounding box center [173, 100] width 41 height 7
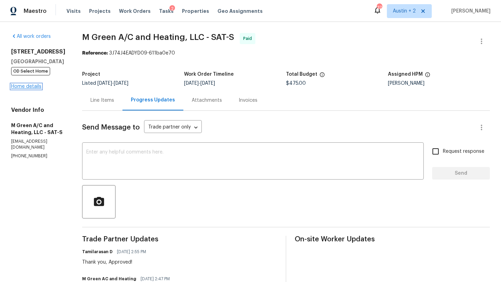
click at [33, 84] on link "Home details" at bounding box center [26, 86] width 30 height 5
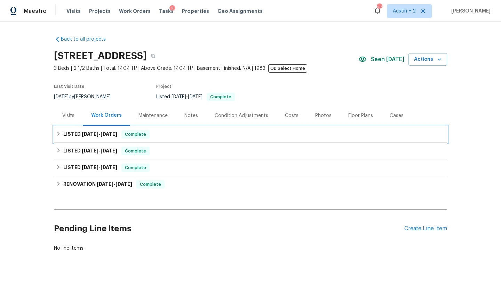
click at [166, 136] on div "LISTED [DATE] - [DATE] Complete" at bounding box center [250, 134] width 389 height 8
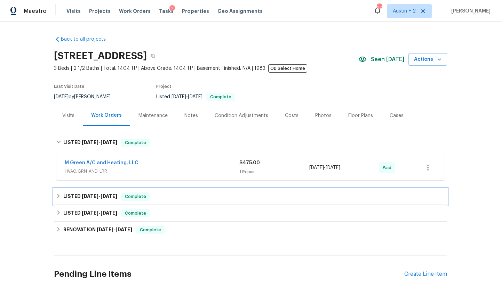
click at [173, 192] on div "LISTED [DATE] - [DATE] Complete" at bounding box center [250, 196] width 393 height 17
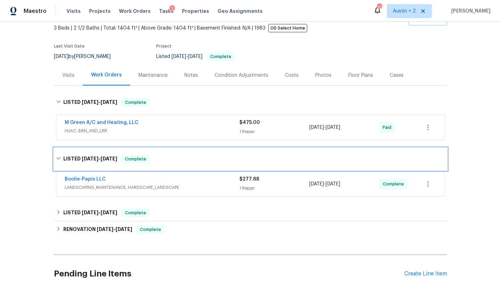
scroll to position [38, 0]
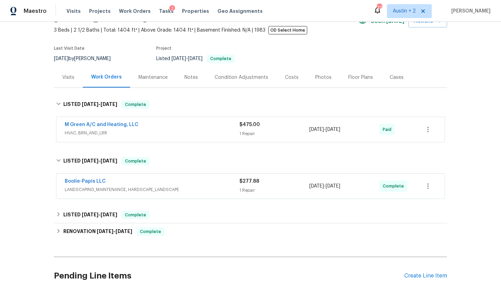
click at [137, 126] on div "M Green A/C and Heating, LLC" at bounding box center [152, 125] width 175 height 8
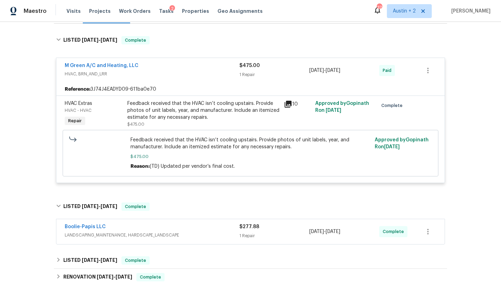
scroll to position [104, 0]
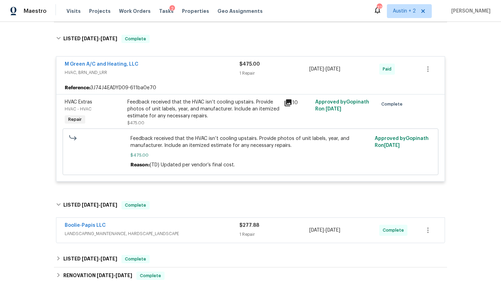
click at [190, 112] on div "Feedback received that the HVAC isn’t cooling upstairs. Provide photos of unit …" at bounding box center [203, 109] width 152 height 21
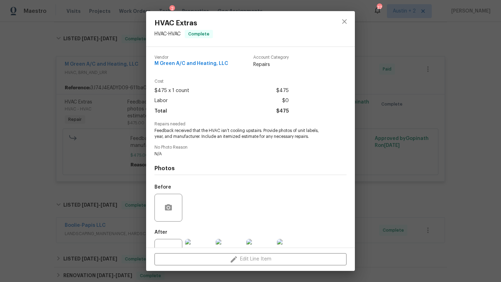
scroll to position [26, 0]
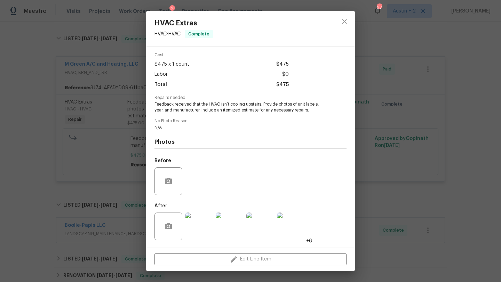
click at [209, 219] on img at bounding box center [199, 227] width 28 height 28
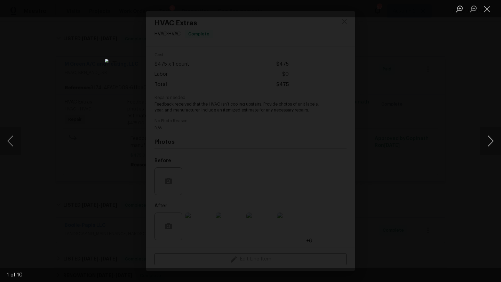
click at [493, 139] on button "Next image" at bounding box center [490, 141] width 21 height 28
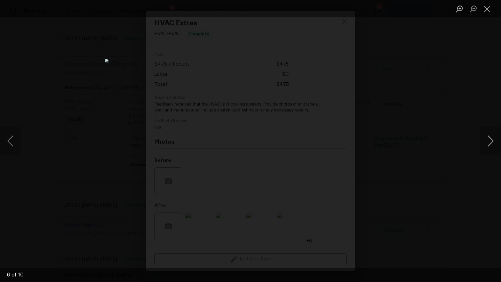
click at [493, 139] on button "Next image" at bounding box center [490, 141] width 21 height 28
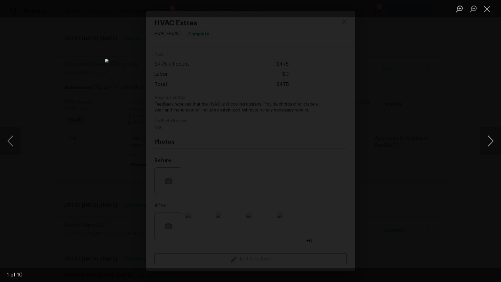
click at [493, 139] on button "Next image" at bounding box center [490, 141] width 21 height 28
click at [487, 6] on button "Close lightbox" at bounding box center [487, 9] width 14 height 12
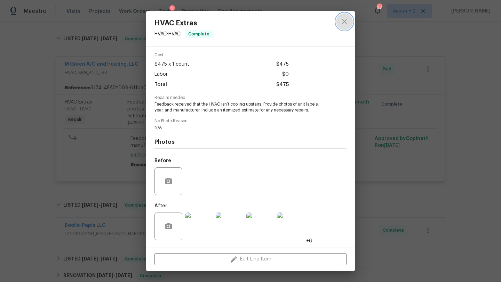
click at [340, 22] on icon "close" at bounding box center [344, 21] width 8 height 8
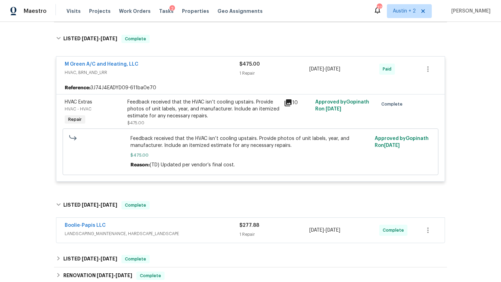
scroll to position [71, 0]
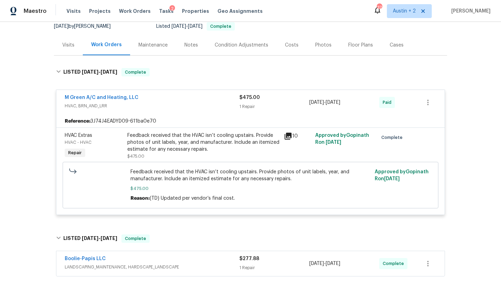
click at [100, 93] on div "M Green A/C and Heating, LLC HVAC, BRN_AND_LRR $475.00 1 Repair [DATE] - [DATE]…" at bounding box center [250, 102] width 388 height 25
click at [100, 97] on link "M Green A/C and Heating, LLC" at bounding box center [102, 97] width 74 height 5
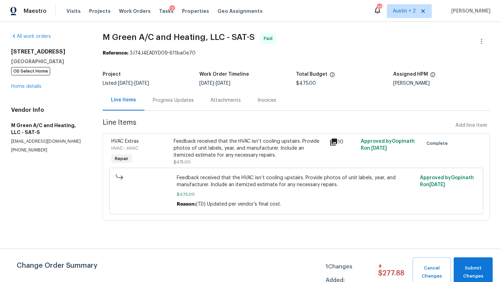
click at [179, 98] on div "Progress Updates" at bounding box center [173, 100] width 41 height 7
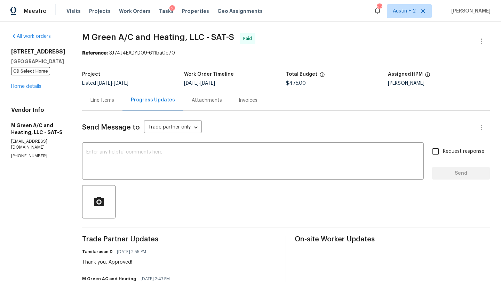
click at [38, 89] on div "[STREET_ADDRESS] OD Select Home Home details" at bounding box center [38, 69] width 54 height 42
click at [37, 87] on link "Home details" at bounding box center [26, 86] width 30 height 5
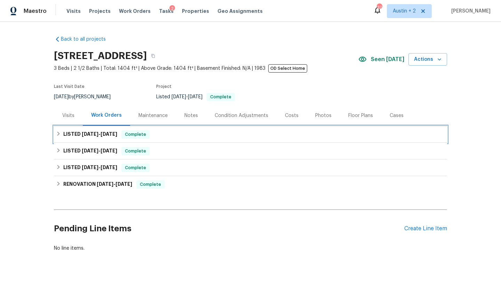
click at [178, 132] on div "LISTED [DATE] - [DATE] Complete" at bounding box center [250, 134] width 389 height 8
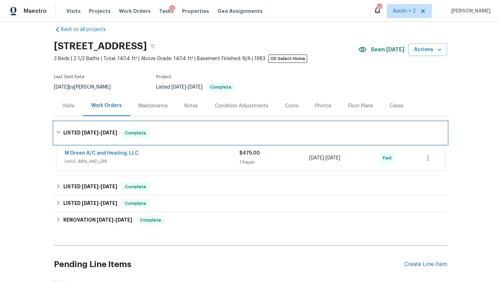
scroll to position [14, 0]
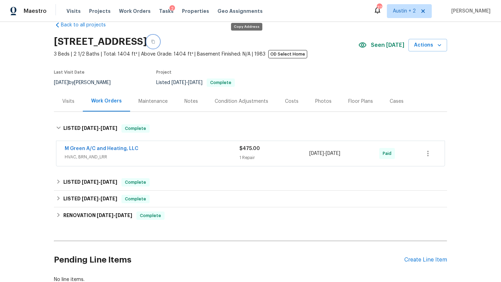
click at [159, 40] on button "button" at bounding box center [153, 41] width 13 height 13
click at [170, 152] on div "M Green A/C and Heating, LLC" at bounding box center [152, 149] width 175 height 8
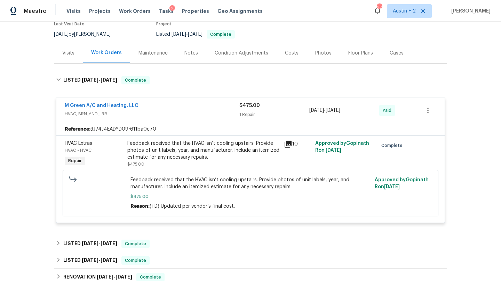
scroll to position [65, 0]
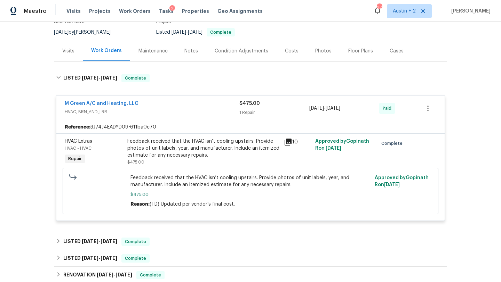
click at [287, 143] on icon at bounding box center [288, 142] width 8 height 8
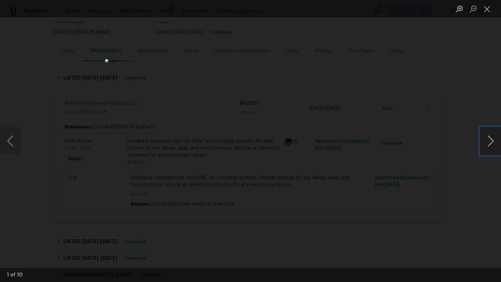
click at [489, 140] on button "Next image" at bounding box center [490, 141] width 21 height 28
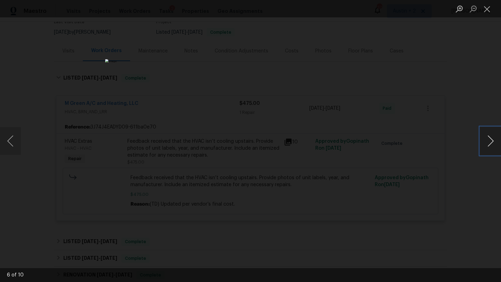
click at [489, 140] on button "Next image" at bounding box center [490, 141] width 21 height 28
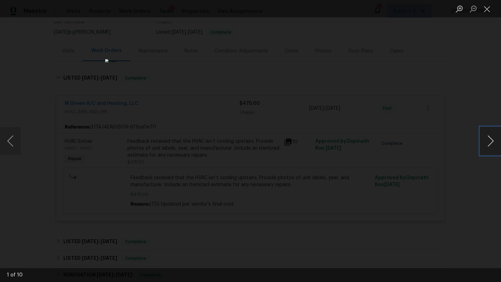
click at [489, 140] on button "Next image" at bounding box center [490, 141] width 21 height 28
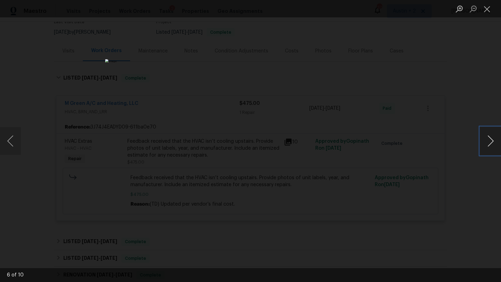
click at [489, 140] on button "Next image" at bounding box center [490, 141] width 21 height 28
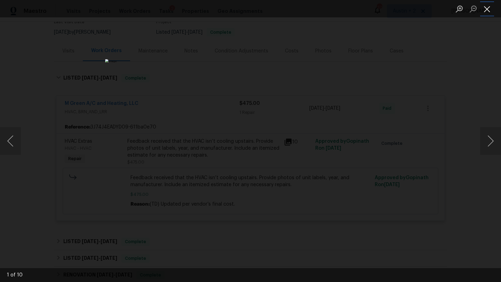
click at [486, 10] on button "Close lightbox" at bounding box center [487, 9] width 14 height 12
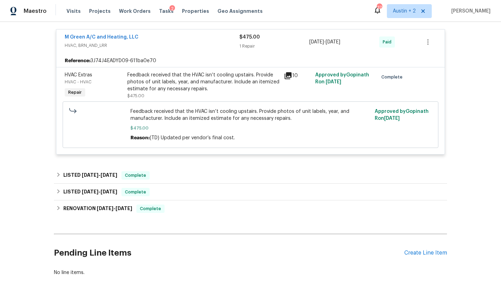
scroll to position [0, 0]
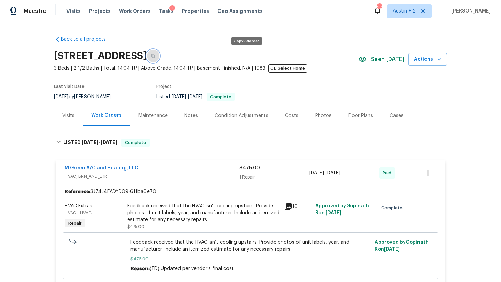
click at [159, 53] on button "button" at bounding box center [153, 56] width 13 height 13
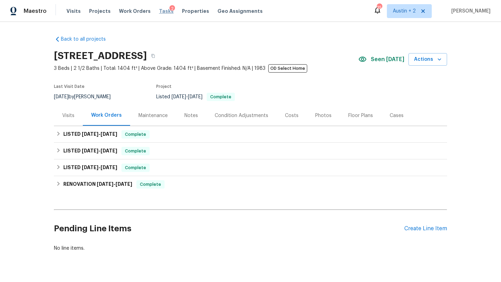
click at [159, 9] on span "Tasks" at bounding box center [166, 11] width 15 height 5
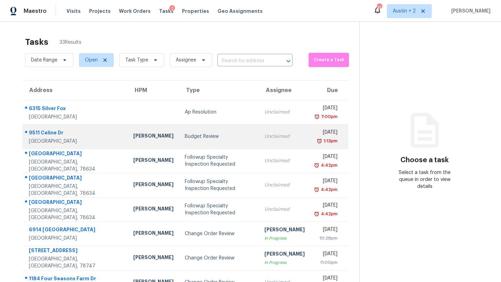
click at [185, 138] on div "Budget Review" at bounding box center [219, 136] width 69 height 7
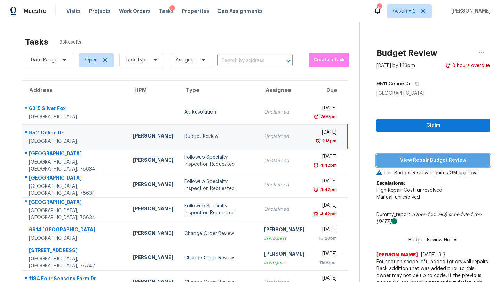
click at [382, 159] on span "View Repair Budget Review" at bounding box center [433, 160] width 102 height 9
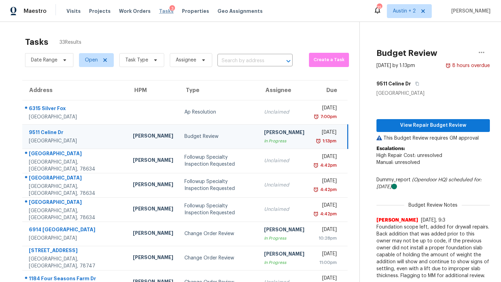
click at [161, 9] on span "Tasks" at bounding box center [166, 11] width 15 height 5
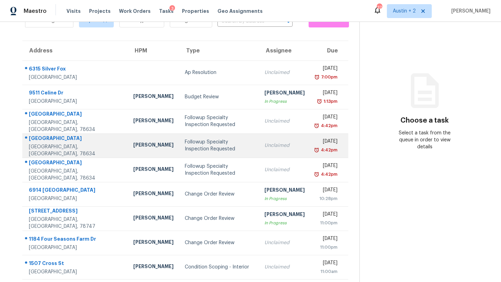
scroll to position [32, 0]
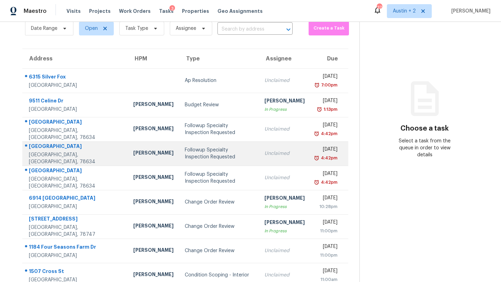
click at [185, 103] on div "Budget Review" at bounding box center [219, 105] width 69 height 7
